Goal: Task Accomplishment & Management: Use online tool/utility

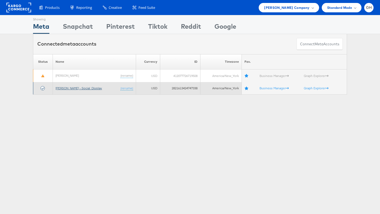
click at [80, 88] on link "[PERSON_NAME] - Social_Display" at bounding box center [79, 88] width 46 height 4
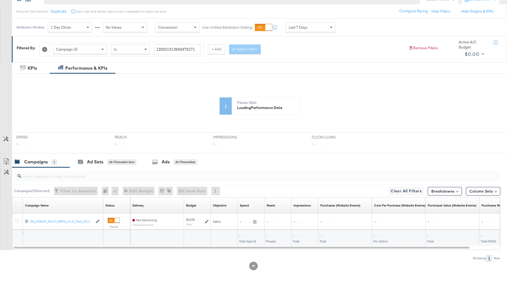
scroll to position [68, 0]
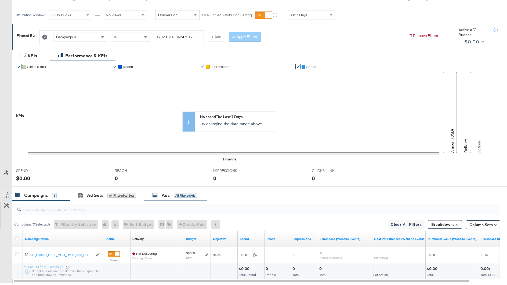
click at [167, 195] on div "Ads" at bounding box center [166, 196] width 8 height 6
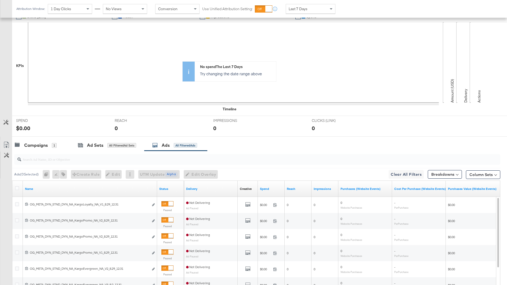
scroll to position [119, 0]
click at [132, 160] on input "search" at bounding box center [238, 156] width 434 height 10
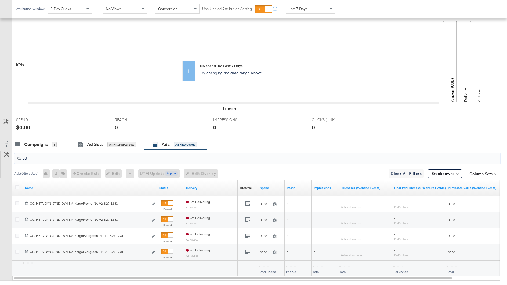
scroll to position [149, 0]
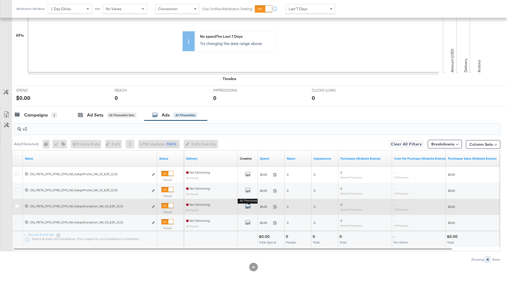
type input "v2"
click at [247, 205] on icon "default" at bounding box center [247, 206] width 5 height 5
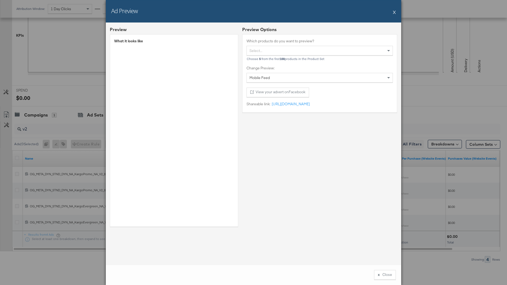
click at [390, 11] on div "Ad Preview X" at bounding box center [253, 11] width 295 height 23
click at [391, 11] on div "Ad Preview X" at bounding box center [253, 11] width 295 height 23
click at [395, 11] on button "X" at bounding box center [394, 12] width 3 height 11
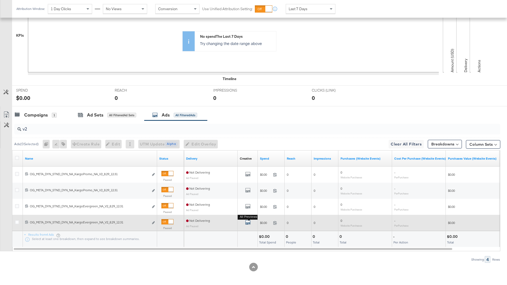
click at [249, 221] on icon "default" at bounding box center [247, 222] width 5 height 5
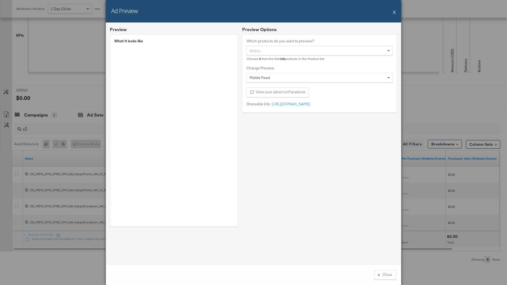
click at [394, 10] on button "X" at bounding box center [394, 12] width 3 height 11
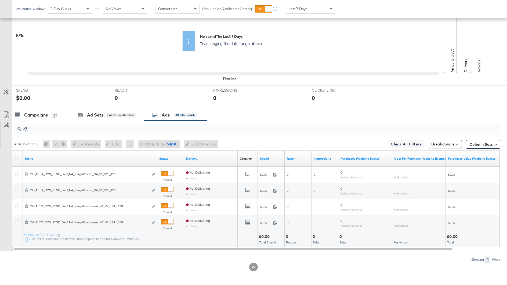
scroll to position [0, 0]
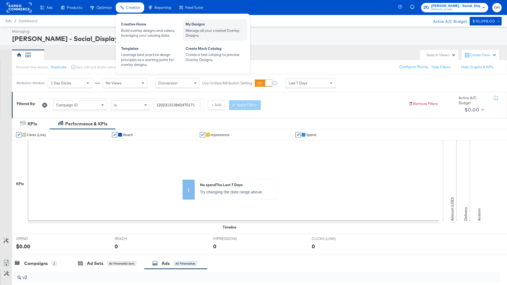
click at [197, 25] on div "My Designs" at bounding box center [214, 25] width 59 height 6
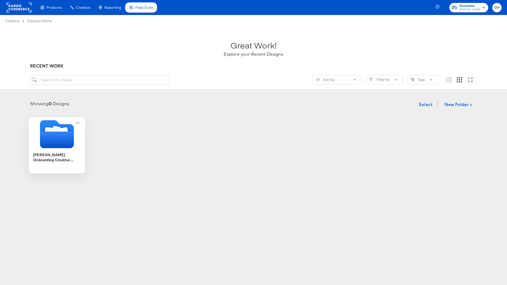
click at [42, 150] on div "Belk Onboarding Creative Overlays" at bounding box center [57, 160] width 48 height 21
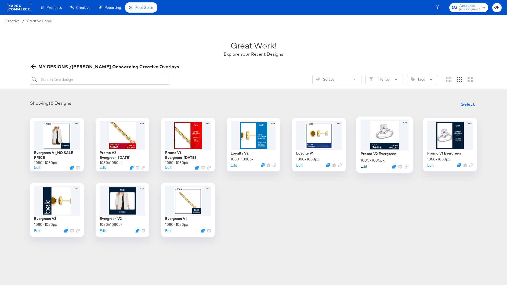
click at [363, 165] on button "Edit" at bounding box center [363, 166] width 6 height 5
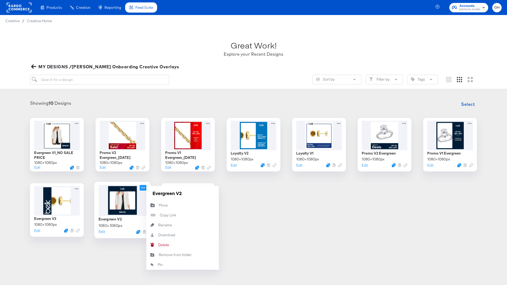
click at [142, 187] on icon at bounding box center [143, 188] width 7 height 6
click at [119, 214] on div at bounding box center [122, 200] width 48 height 31
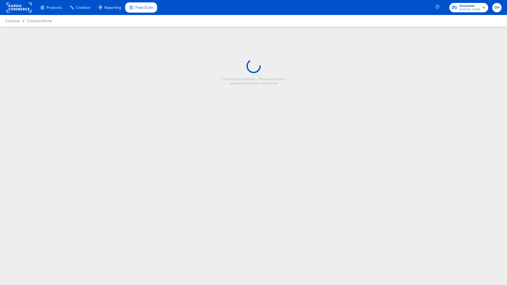
type input "Evergreen V2"
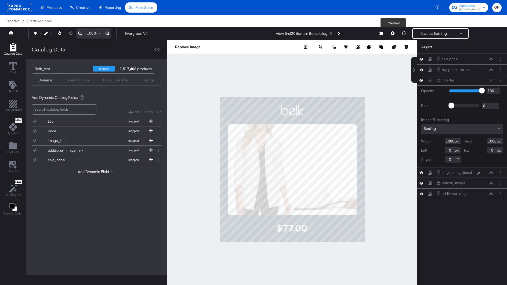
click at [390, 34] on button at bounding box center [392, 33] width 11 height 11
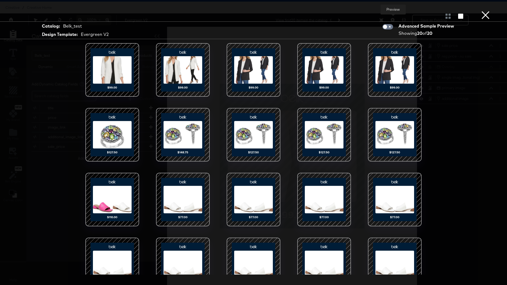
scroll to position [17, 0]
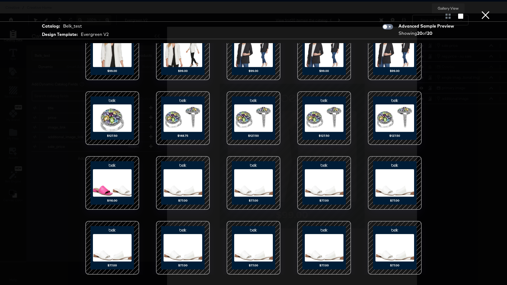
click at [445, 19] on div at bounding box center [447, 15] width 9 height 5
click at [461, 17] on icon "button" at bounding box center [460, 16] width 5 height 5
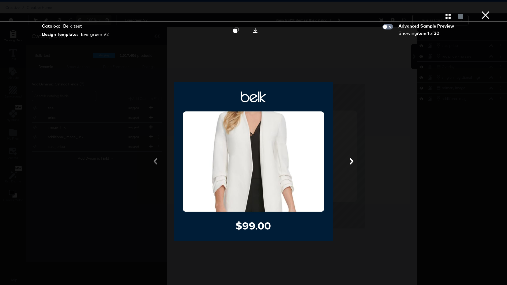
click at [349, 160] on icon at bounding box center [351, 161] width 6 height 6
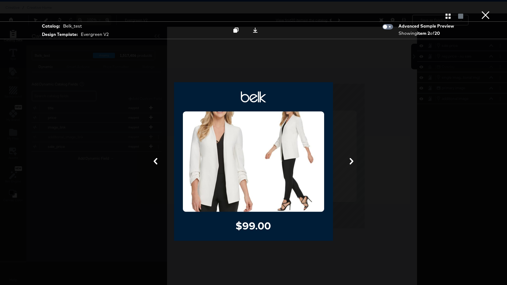
click at [350, 160] on icon at bounding box center [351, 161] width 6 height 6
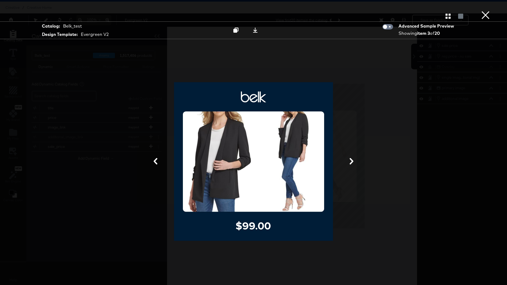
click at [350, 160] on icon at bounding box center [351, 161] width 6 height 6
click at [353, 161] on icon at bounding box center [351, 161] width 4 height 6
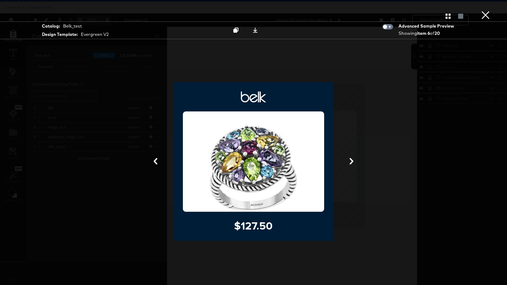
click at [353, 161] on icon at bounding box center [351, 161] width 4 height 6
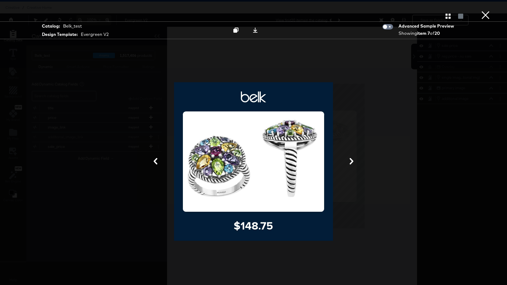
click at [353, 161] on icon at bounding box center [351, 161] width 4 height 6
click at [352, 160] on icon at bounding box center [351, 161] width 4 height 6
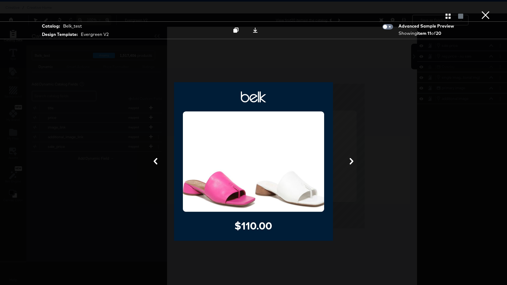
click at [352, 160] on icon at bounding box center [351, 161] width 4 height 6
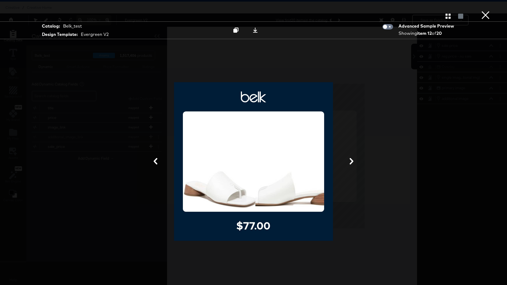
click at [371, 160] on div at bounding box center [253, 162] width 402 height 232
click at [487, 8] on button "×" at bounding box center [485, 5] width 11 height 11
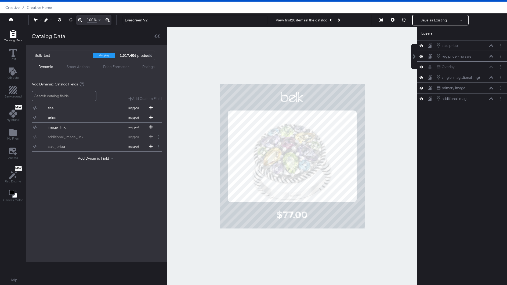
scroll to position [0, 0]
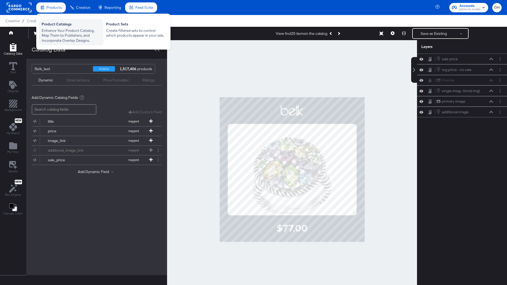
click at [54, 30] on div "Enhance Your Product Catalog, Map Them to Publishers, and Incorporate Overlay D…" at bounding box center [71, 35] width 59 height 15
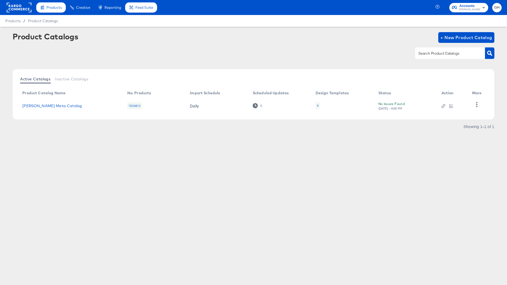
click at [18, 10] on rect at bounding box center [19, 8] width 25 height 10
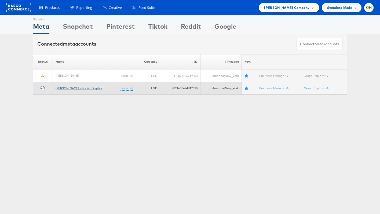
click at [64, 88] on link "[PERSON_NAME] - Social_Display" at bounding box center [79, 88] width 46 height 4
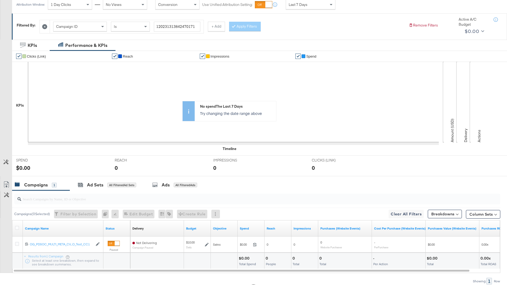
scroll to position [84, 0]
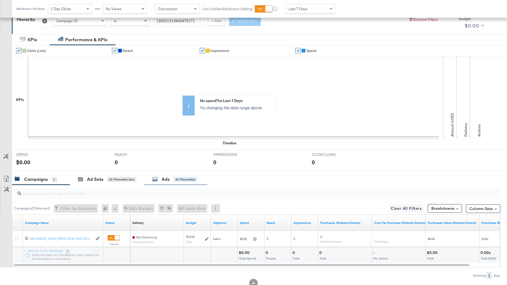
click at [161, 179] on div "Ads All Filtered Ads" at bounding box center [174, 180] width 45 height 6
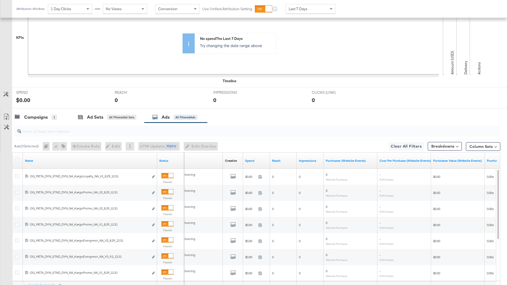
scroll to position [127, 0]
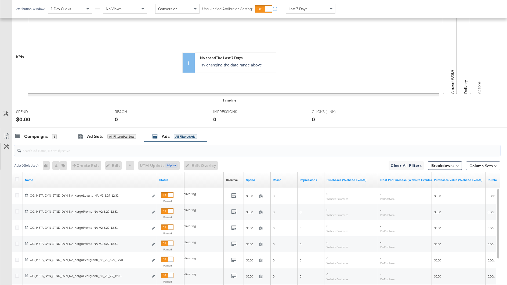
click at [112, 152] on input "search" at bounding box center [238, 148] width 434 height 10
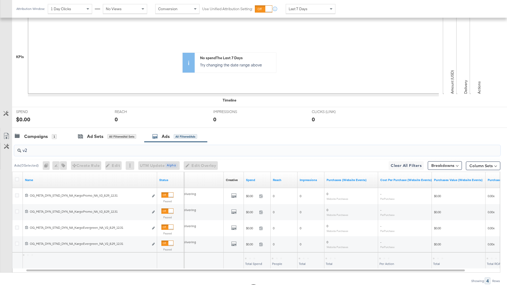
scroll to position [149, 0]
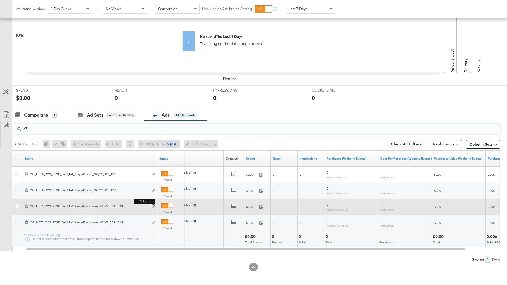
type input "v2"
click at [154, 206] on icon "link" at bounding box center [153, 207] width 3 height 3
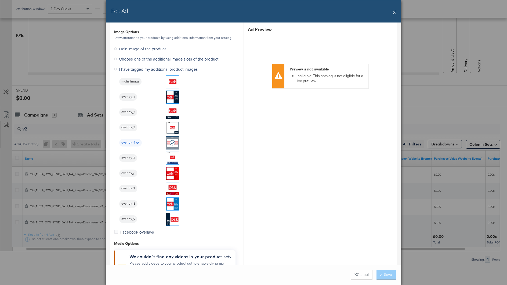
scroll to position [548, 0]
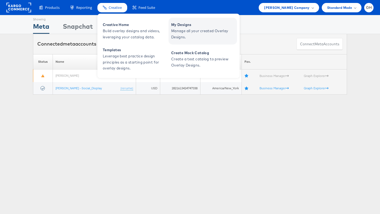
click at [191, 32] on span "Manage all your created Overlay Designs." at bounding box center [203, 34] width 64 height 12
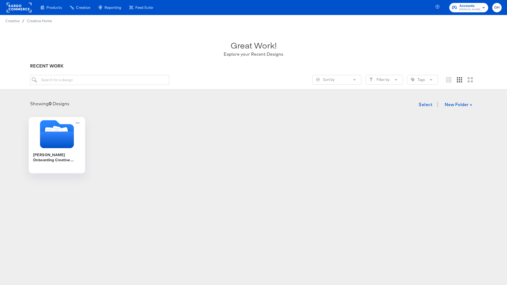
click at [76, 141] on icon "Folder" at bounding box center [57, 134] width 56 height 28
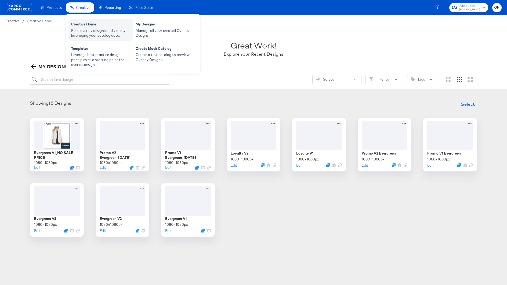
click at [84, 28] on div "Build overlay designs and videos, leveraging your catalog data." at bounding box center [100, 33] width 59 height 10
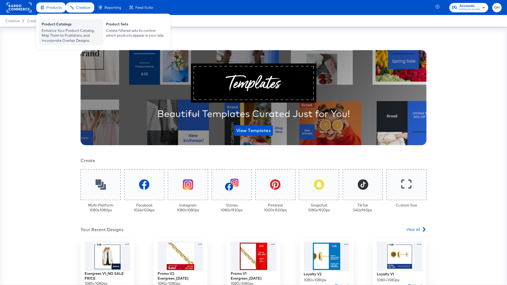
click at [56, 33] on div "Enhance Your Product Catalog, Map Them to Publishers, and Incorporate Overlay D…" at bounding box center [71, 35] width 59 height 15
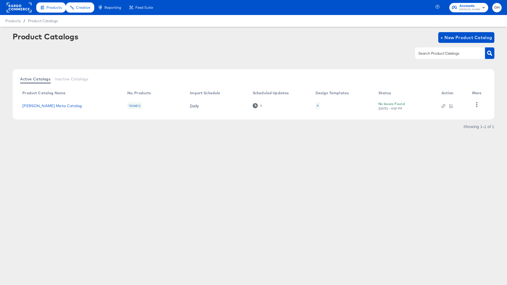
click at [318, 103] on div "9" at bounding box center [317, 105] width 4 height 7
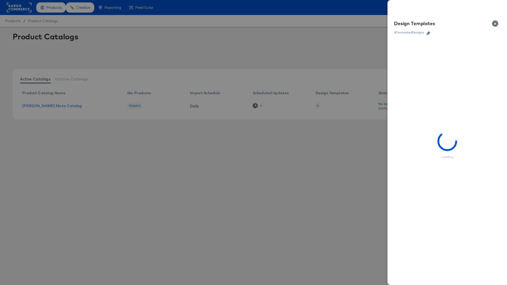
click at [429, 34] on icon "button" at bounding box center [428, 33] width 4 height 4
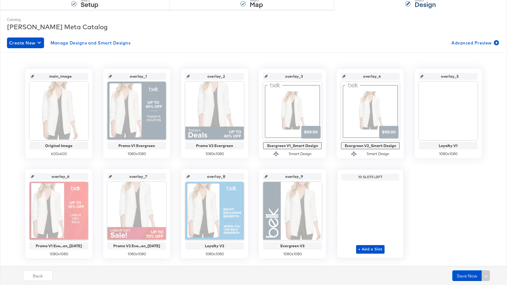
scroll to position [61, 0]
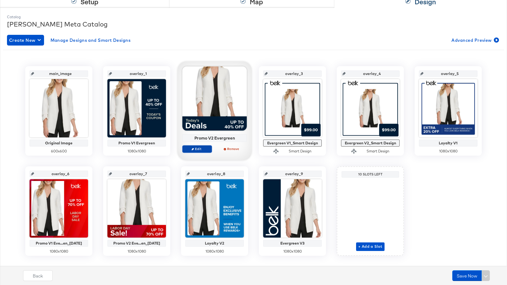
click at [192, 148] on icon "button" at bounding box center [192, 149] width 2 height 2
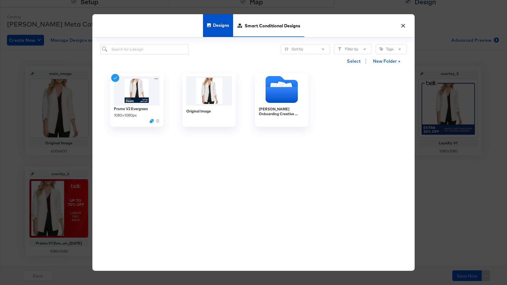
click at [252, 28] on span "Smart Conditional Designs" at bounding box center [272, 26] width 56 height 24
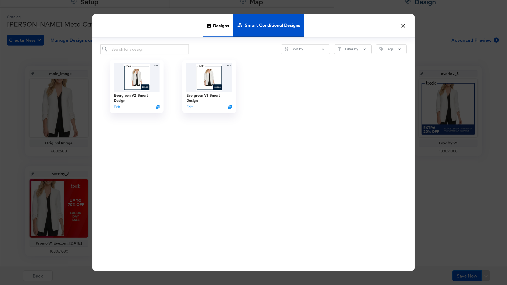
click at [214, 25] on span "Designs" at bounding box center [221, 26] width 16 height 24
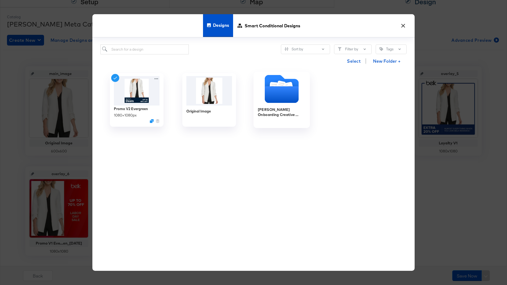
click at [272, 98] on icon "Folder" at bounding box center [282, 95] width 34 height 17
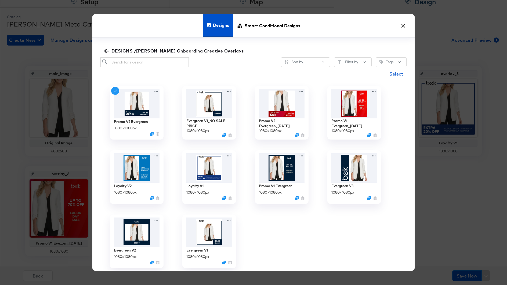
scroll to position [3, 0]
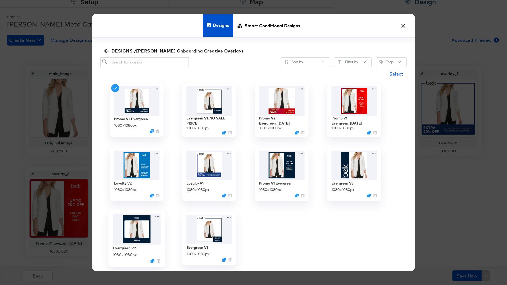
click at [134, 228] on img at bounding box center [137, 229] width 48 height 31
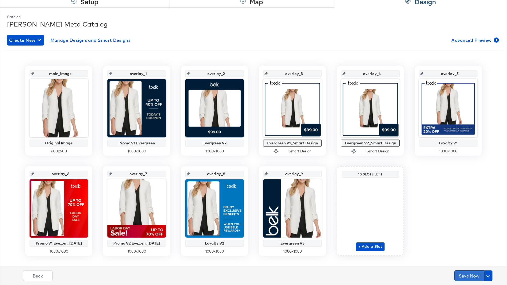
click at [468, 272] on button "Save Now" at bounding box center [469, 276] width 30 height 11
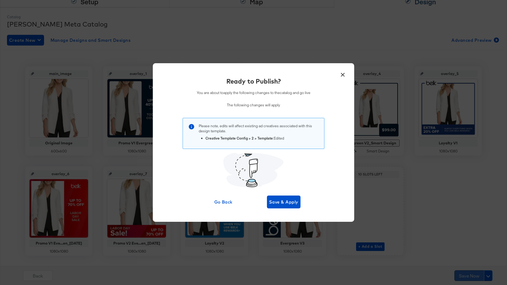
scroll to position [0, 0]
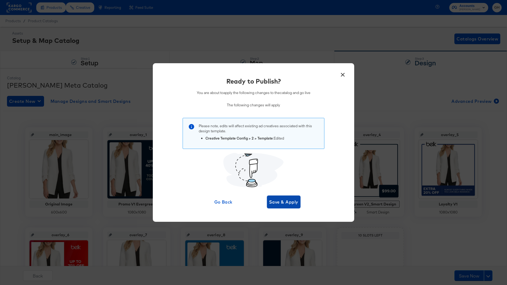
click at [285, 202] on span "Save & Apply" at bounding box center [283, 203] width 29 height 8
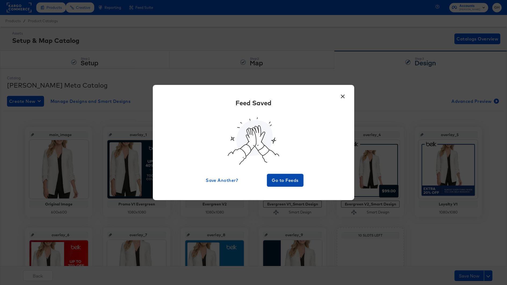
click at [287, 187] on button "Go to Feeds" at bounding box center [285, 180] width 36 height 13
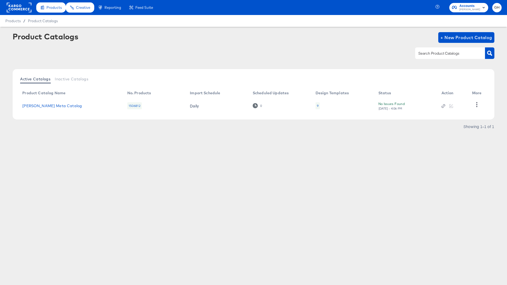
click at [450, 106] on div at bounding box center [451, 106] width 20 height 5
click at [317, 105] on div "9" at bounding box center [318, 106] width 2 height 4
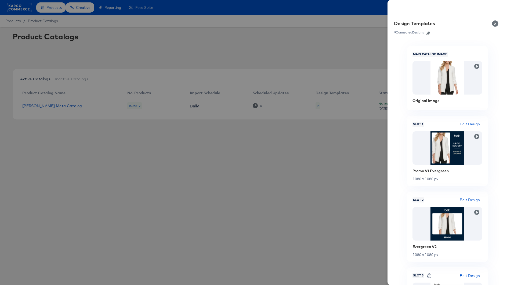
click at [427, 32] on icon "button" at bounding box center [428, 33] width 4 height 4
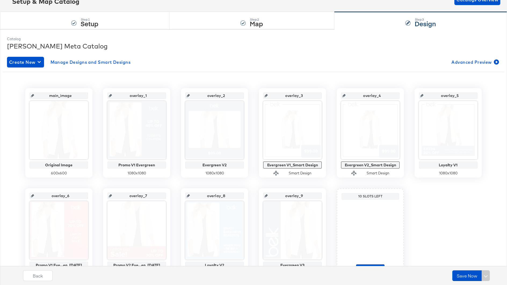
scroll to position [37, 0]
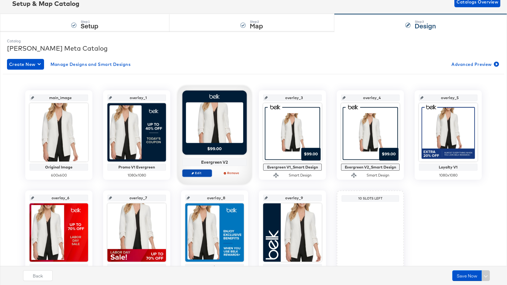
click at [206, 172] on span "Edit" at bounding box center [197, 173] width 25 height 4
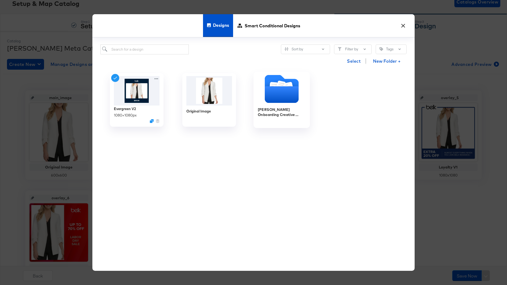
click at [276, 100] on icon "Folder" at bounding box center [282, 95] width 34 height 17
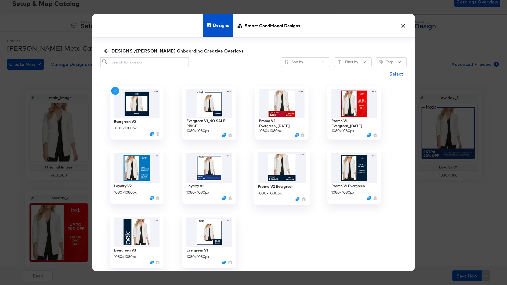
click at [272, 175] on img at bounding box center [282, 167] width 48 height 31
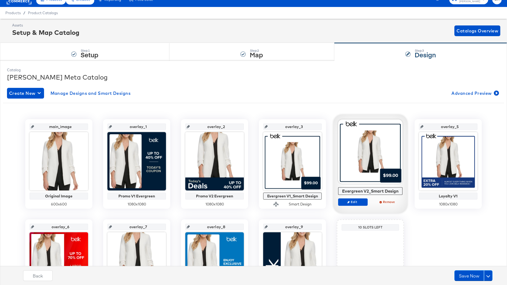
scroll to position [0, 0]
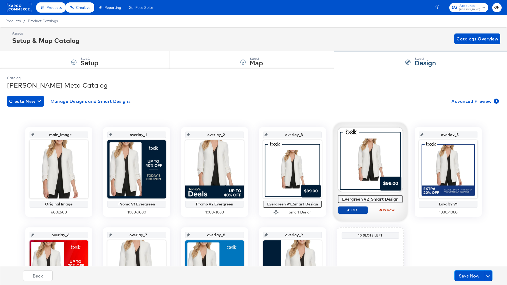
click at [355, 210] on span "Edit" at bounding box center [352, 210] width 25 height 4
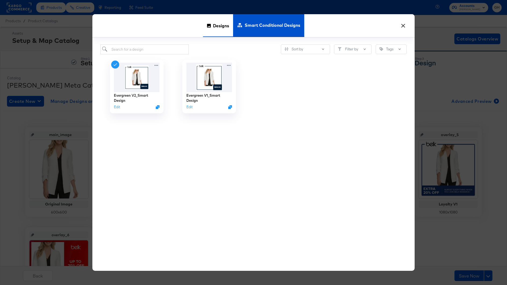
click at [222, 23] on span "Designs" at bounding box center [221, 26] width 16 height 24
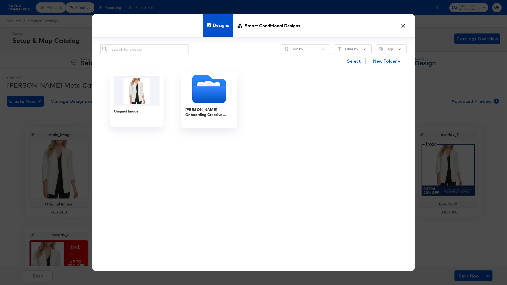
click at [193, 94] on icon "Folder" at bounding box center [209, 95] width 34 height 17
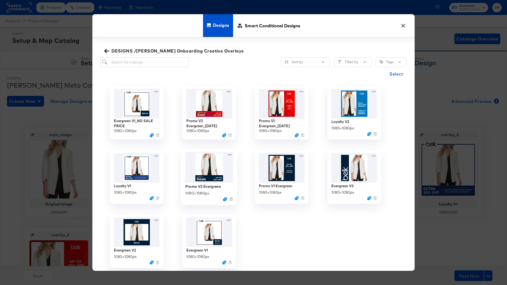
scroll to position [3, 0]
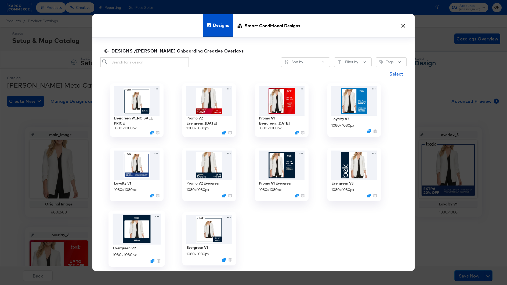
click at [143, 228] on img at bounding box center [137, 229] width 48 height 31
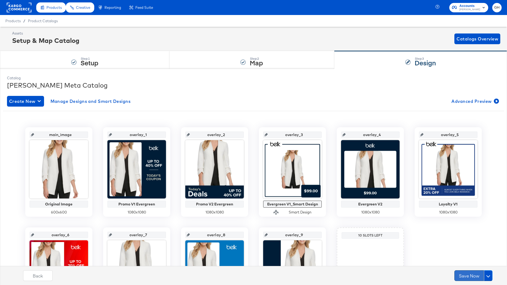
click at [476, 273] on button "Save Now" at bounding box center [469, 276] width 30 height 11
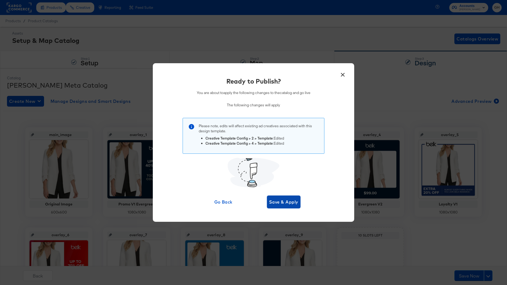
click at [277, 198] on button "Save & Apply" at bounding box center [284, 202] width 34 height 13
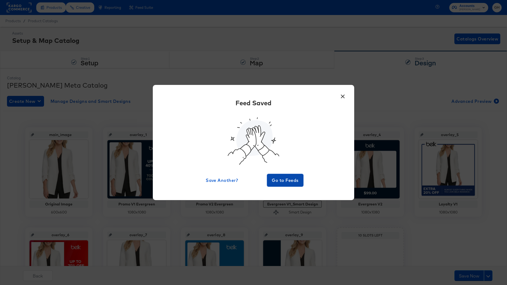
click at [294, 177] on span "Go to Feeds" at bounding box center [285, 181] width 32 height 8
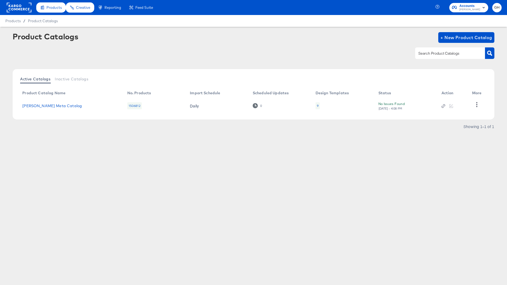
click at [318, 104] on div "9" at bounding box center [317, 105] width 4 height 7
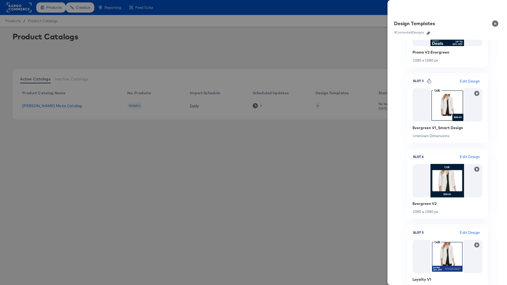
scroll to position [227, 0]
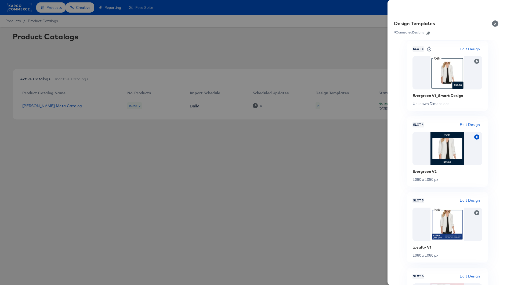
click at [476, 137] on icon "button" at bounding box center [476, 137] width 5 height 5
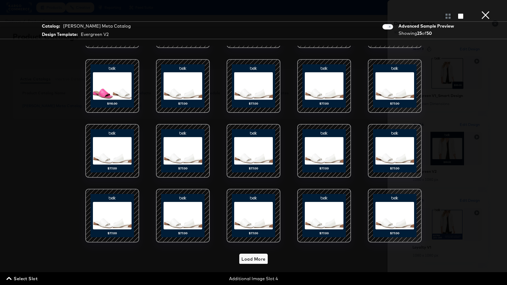
scroll to position [117, 0]
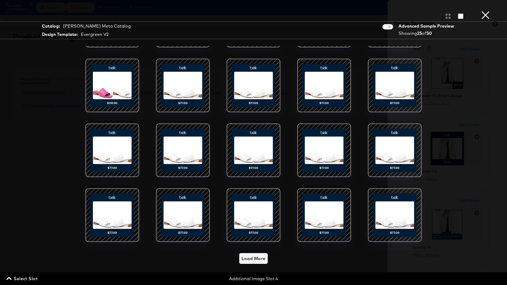
click at [259, 259] on span "Load More" at bounding box center [253, 259] width 24 height 8
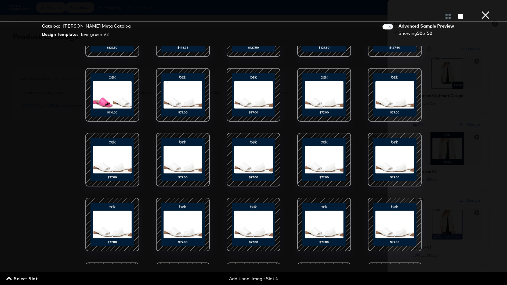
scroll to position [0, 0]
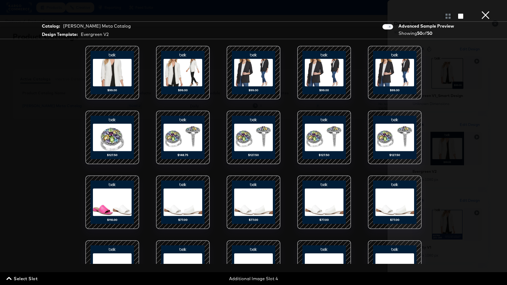
click at [486, 11] on button "×" at bounding box center [485, 5] width 11 height 11
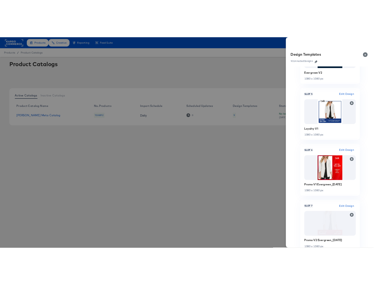
scroll to position [344, 0]
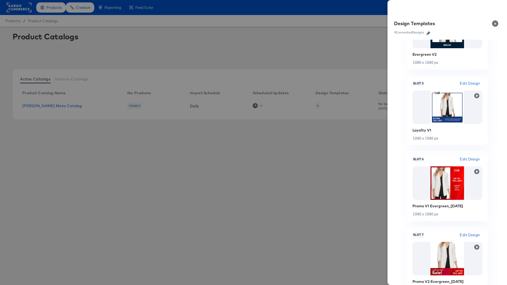
click at [494, 24] on button "Close" at bounding box center [495, 23] width 15 height 15
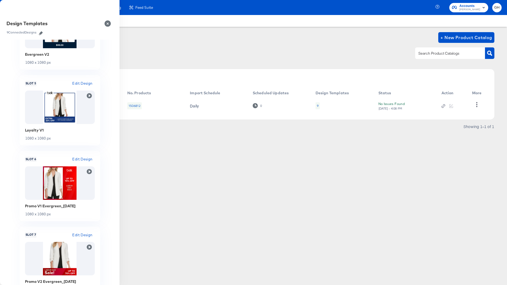
click at [255, 264] on div "Products Creative Reporting Feed Suite Accounts Belk GH Products / Product Cata…" at bounding box center [253, 142] width 507 height 285
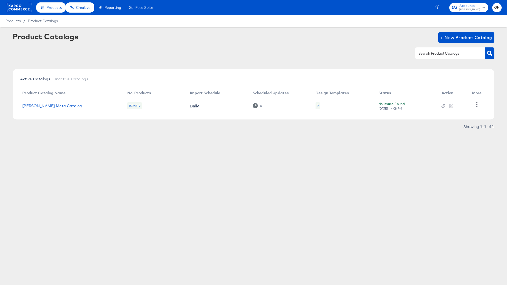
click at [145, 146] on article "Product Catalogs + New Product Catalog Active Catalogs Inactive Catalogs Produc…" at bounding box center [253, 88] width 507 height 123
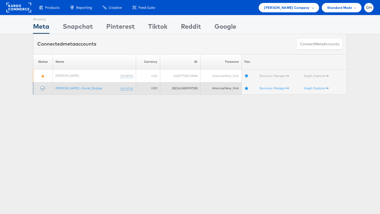
click at [73, 86] on td "[PERSON_NAME] - Social_Display (rename)" at bounding box center [94, 88] width 83 height 13
click at [73, 89] on link "[PERSON_NAME] - Social_Display" at bounding box center [79, 88] width 46 height 4
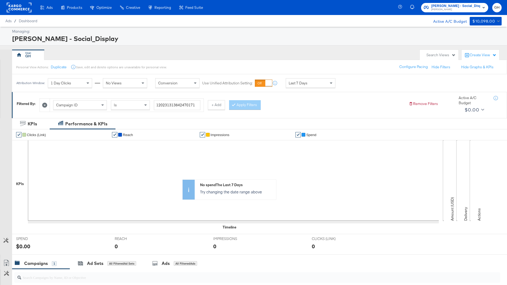
scroll to position [100, 0]
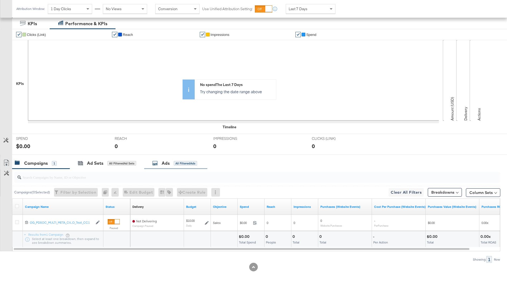
click at [177, 161] on div "All Filtered Ads" at bounding box center [185, 163] width 23 height 5
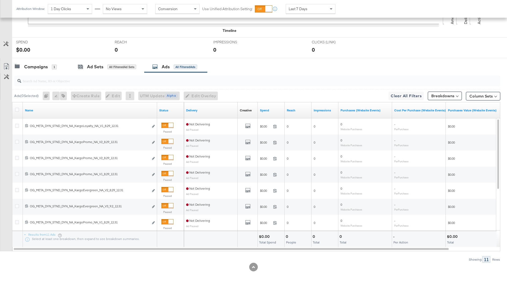
scroll to position [196, 0]
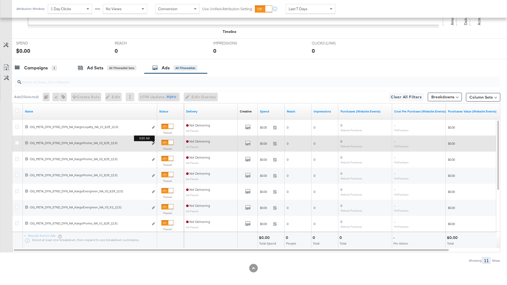
click at [154, 143] on icon "link" at bounding box center [153, 143] width 3 height 3
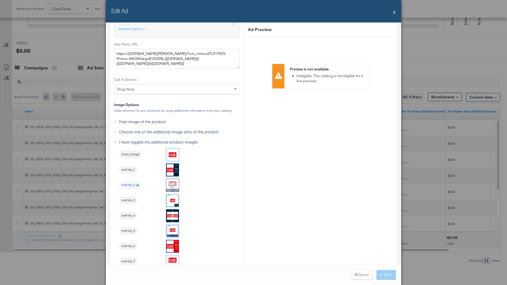
scroll to position [477, 0]
click at [394, 10] on button "X" at bounding box center [394, 12] width 3 height 11
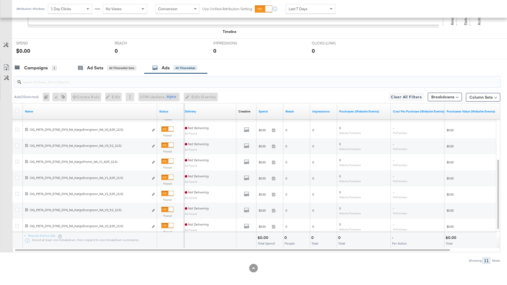
click at [85, 77] on input "search" at bounding box center [238, 80] width 434 height 10
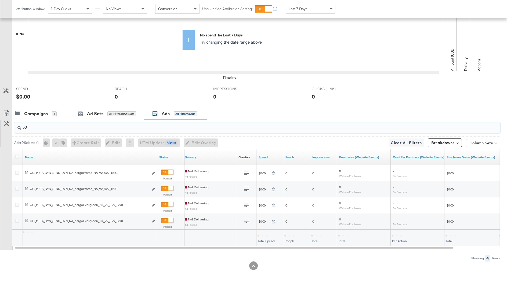
scroll to position [149, 0]
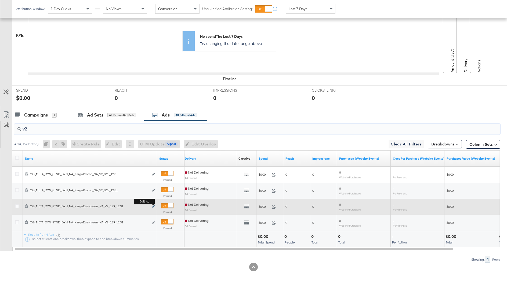
type input "v2"
click at [154, 206] on icon "link" at bounding box center [153, 207] width 3 height 3
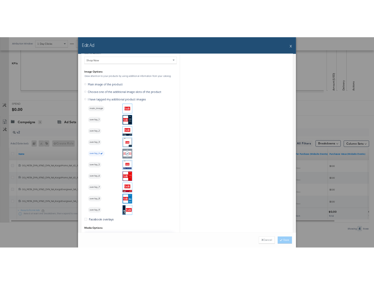
scroll to position [537, 0]
